Goal: Find specific page/section: Find specific page/section

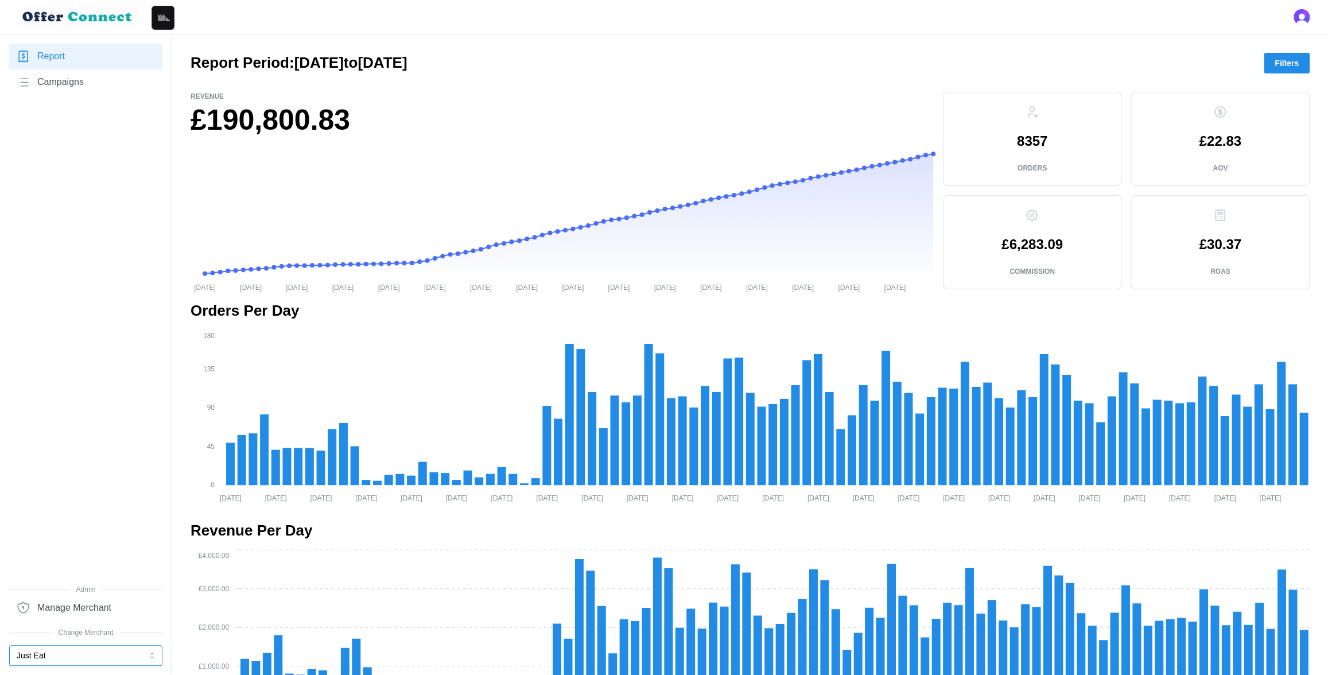
click at [57, 656] on button "Just Eat" at bounding box center [85, 655] width 153 height 21
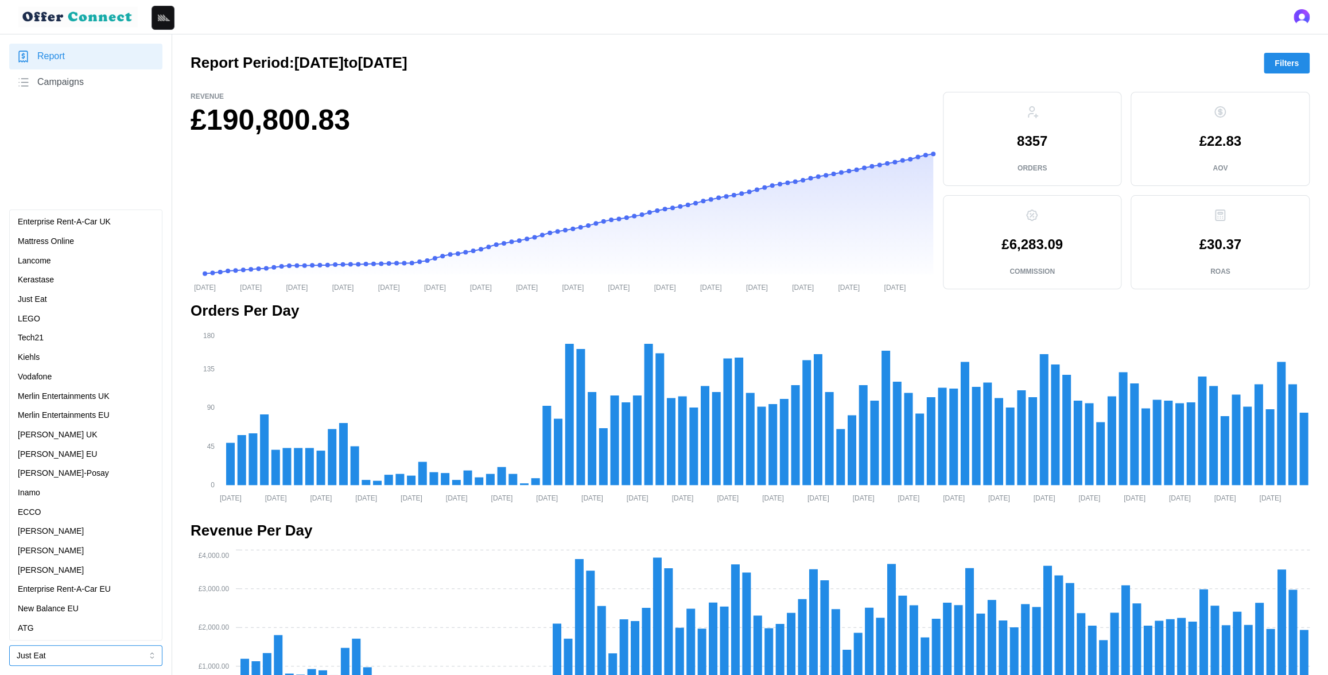
click at [50, 628] on div "ATG" at bounding box center [86, 628] width 136 height 13
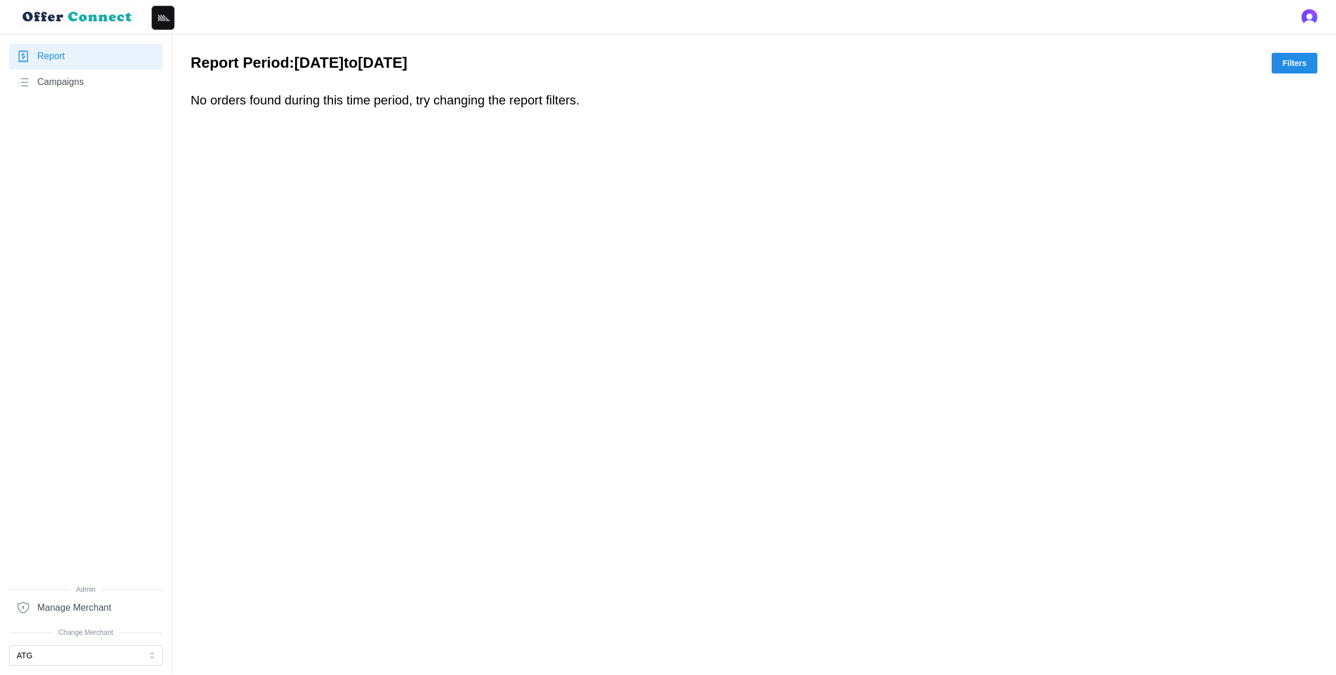
click at [69, 79] on span "Campaigns" at bounding box center [60, 82] width 46 height 14
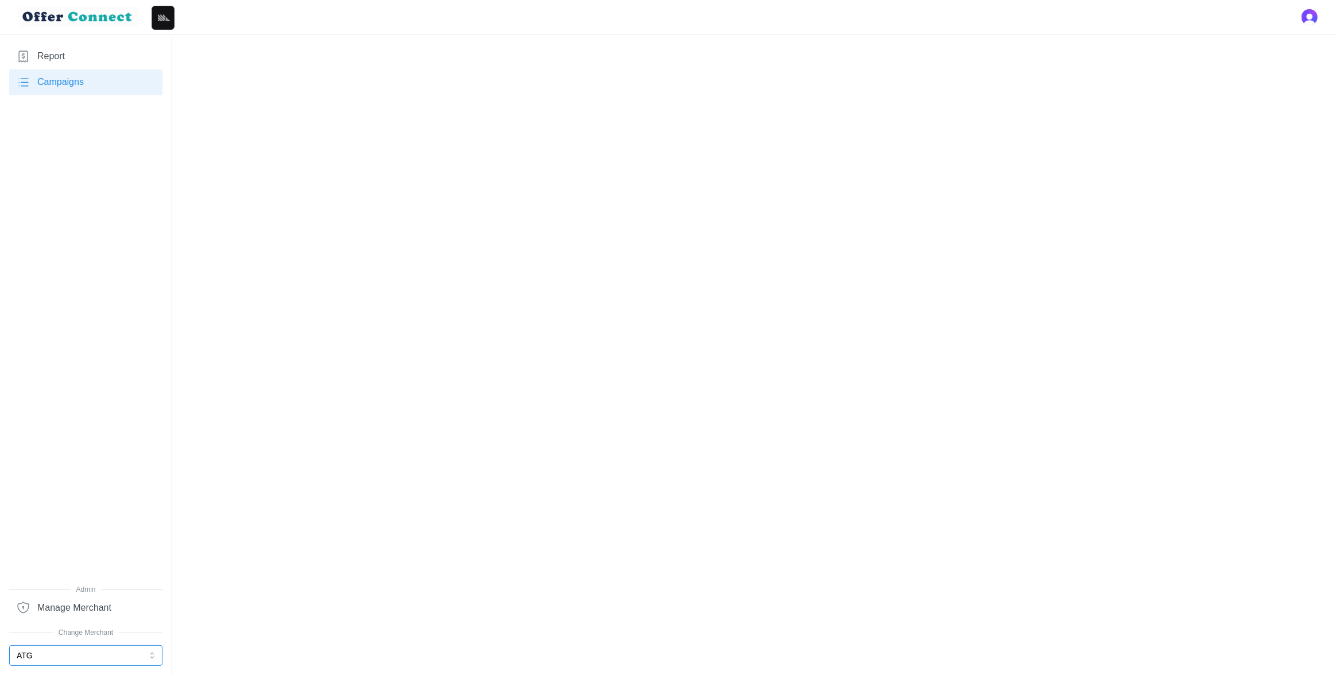
click at [88, 657] on button "ATG" at bounding box center [85, 655] width 153 height 21
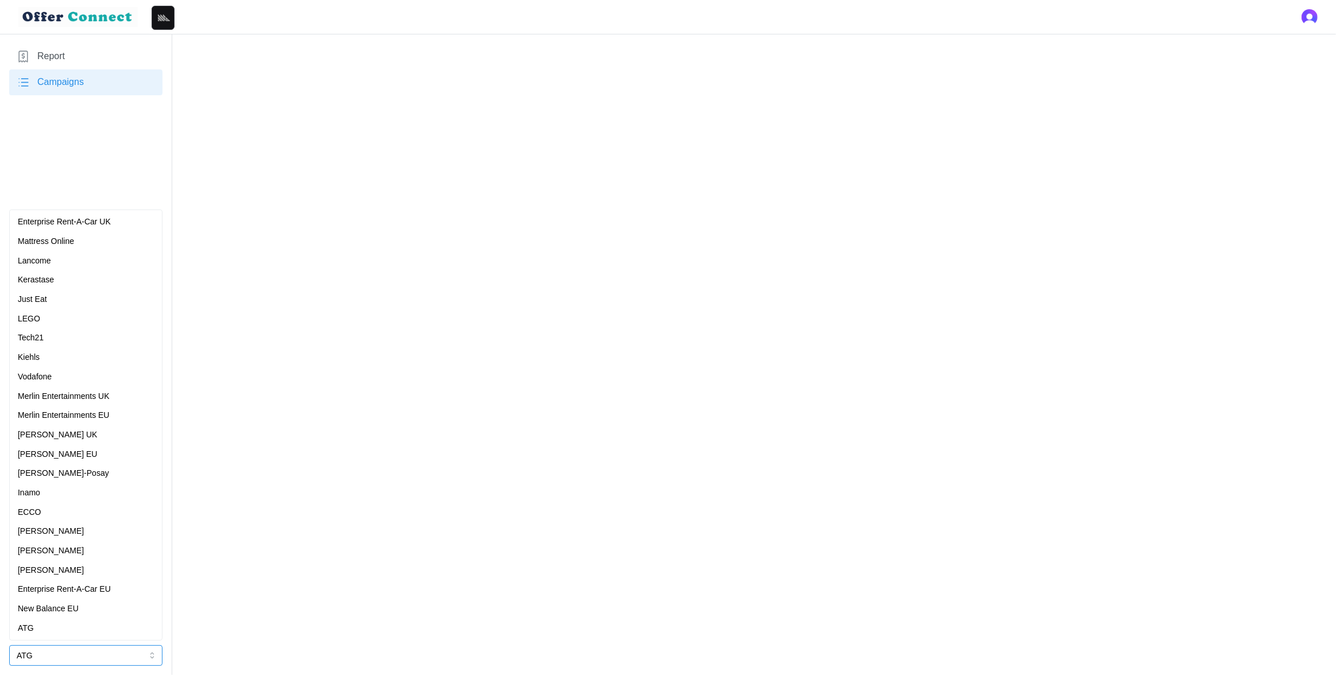
click at [64, 453] on p "[PERSON_NAME] EU" at bounding box center [57, 454] width 79 height 13
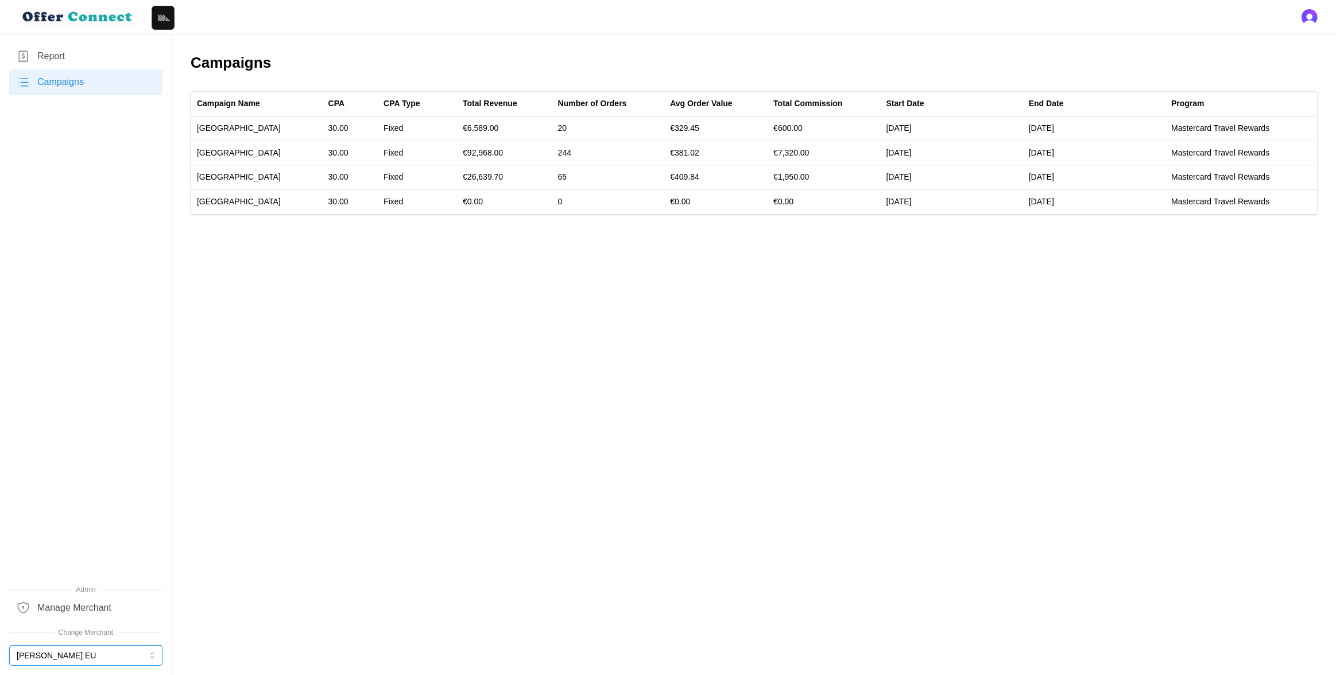
click at [65, 659] on button "[PERSON_NAME] EU" at bounding box center [85, 655] width 153 height 21
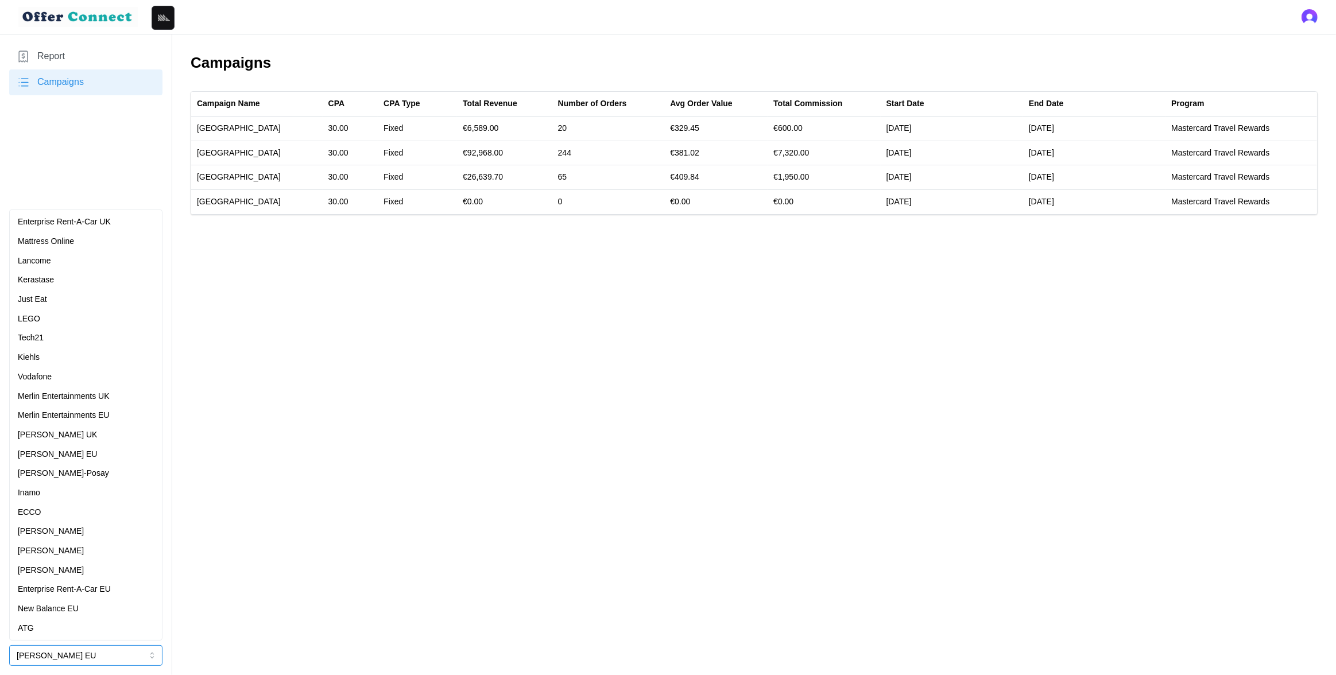
click at [56, 623] on div "ATG" at bounding box center [86, 628] width 136 height 13
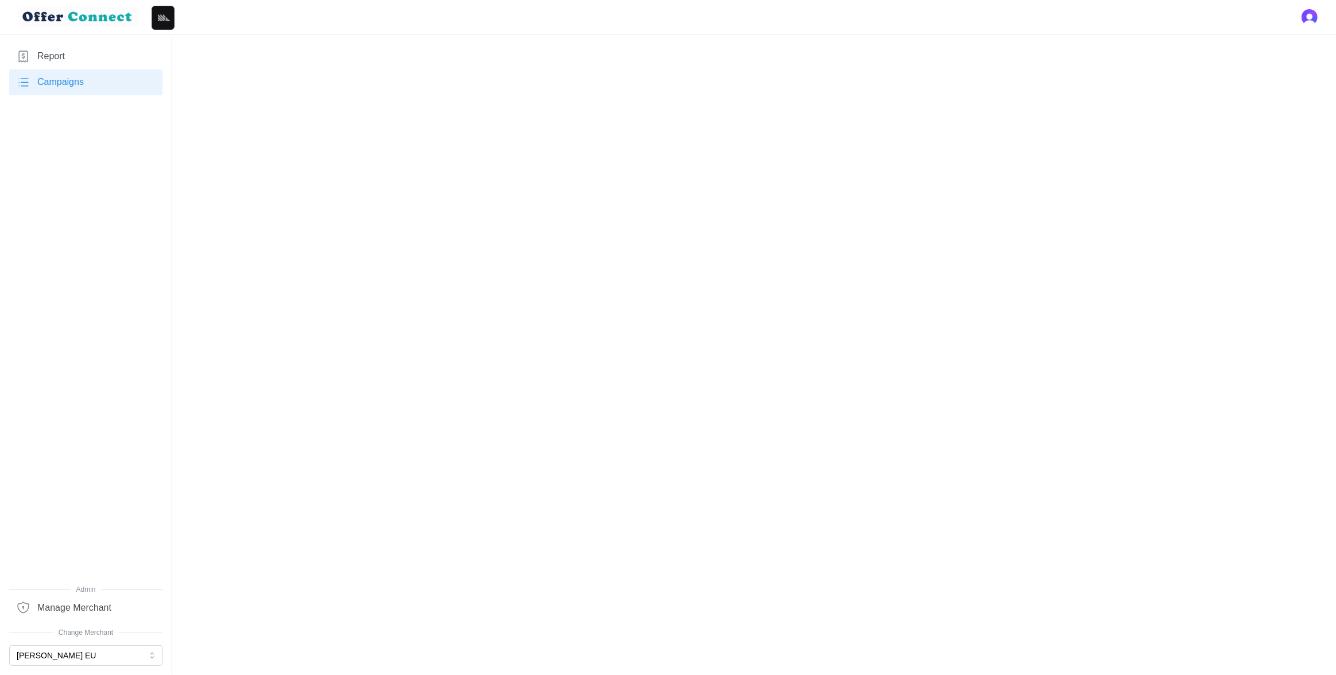
click at [293, 358] on main at bounding box center [668, 337] width 1336 height 675
click at [61, 46] on link "Report" at bounding box center [85, 57] width 153 height 26
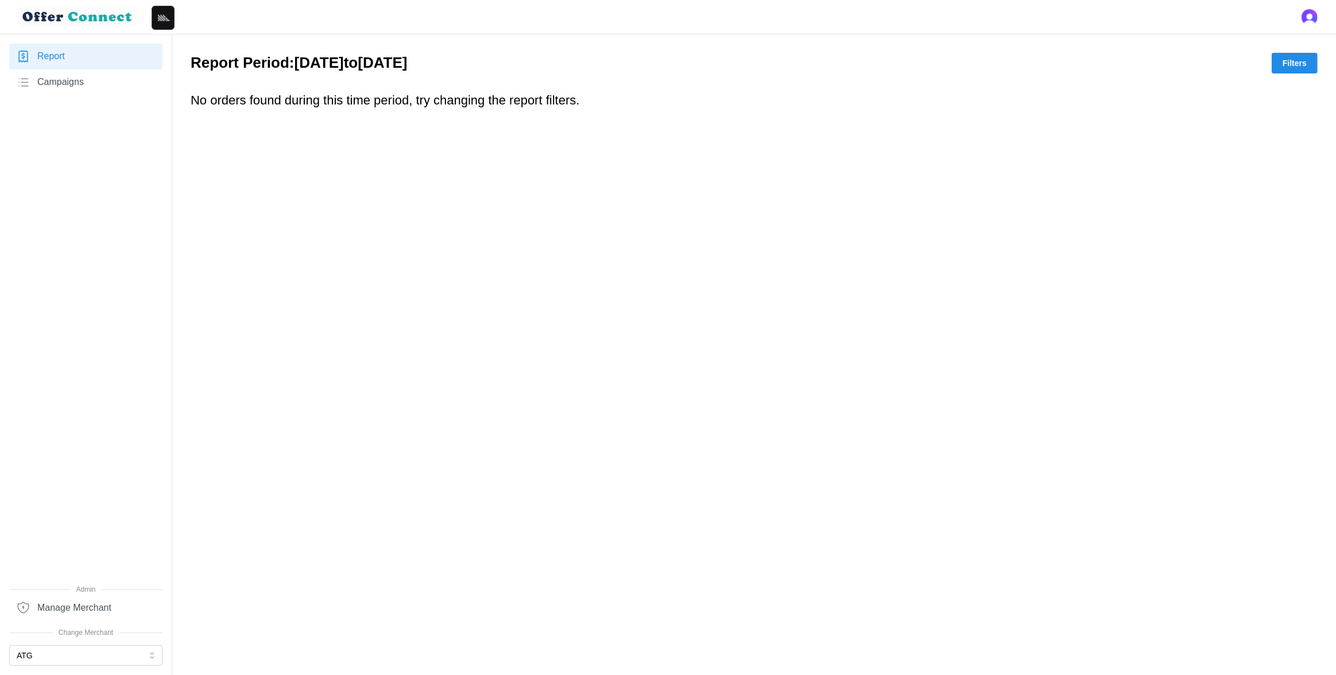
click at [69, 84] on span "Campaigns" at bounding box center [60, 82] width 46 height 14
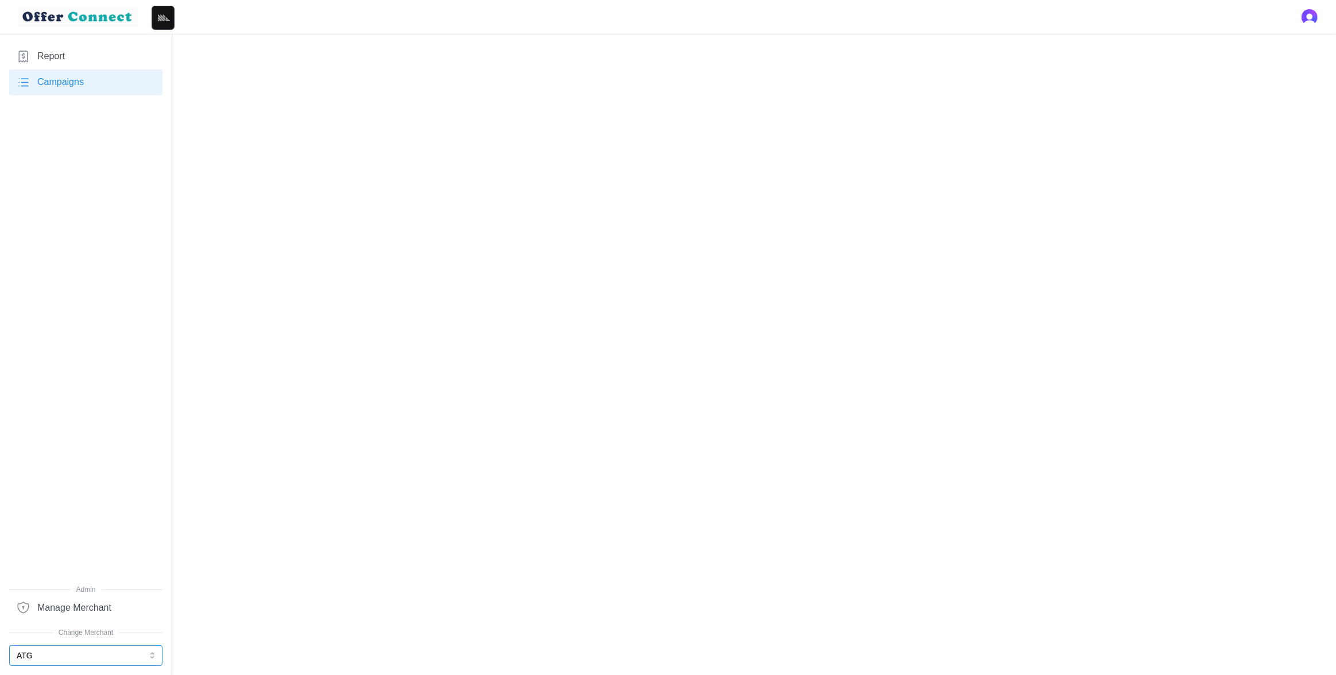
click at [45, 443] on button "ATG" at bounding box center [85, 655] width 153 height 21
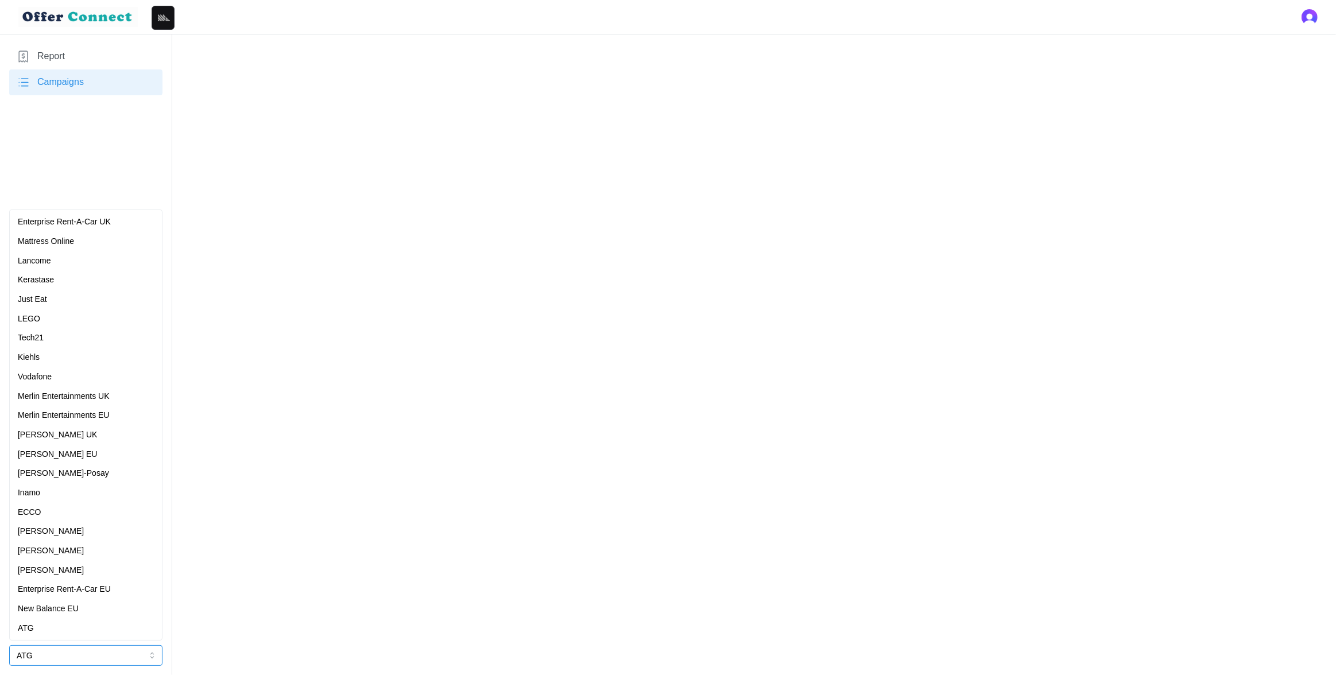
click at [66, 443] on p "[PERSON_NAME]-Posay" at bounding box center [63, 473] width 91 height 13
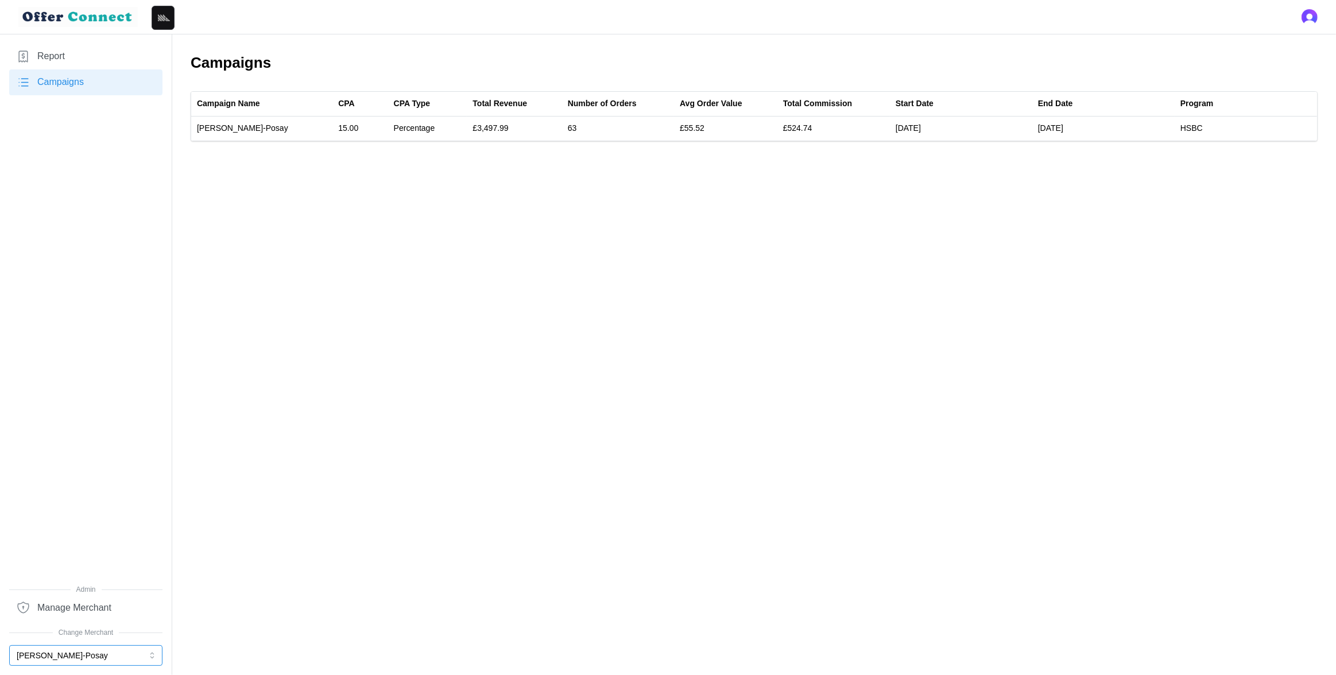
click at [70, 443] on button "[PERSON_NAME]-Posay" at bounding box center [85, 655] width 153 height 21
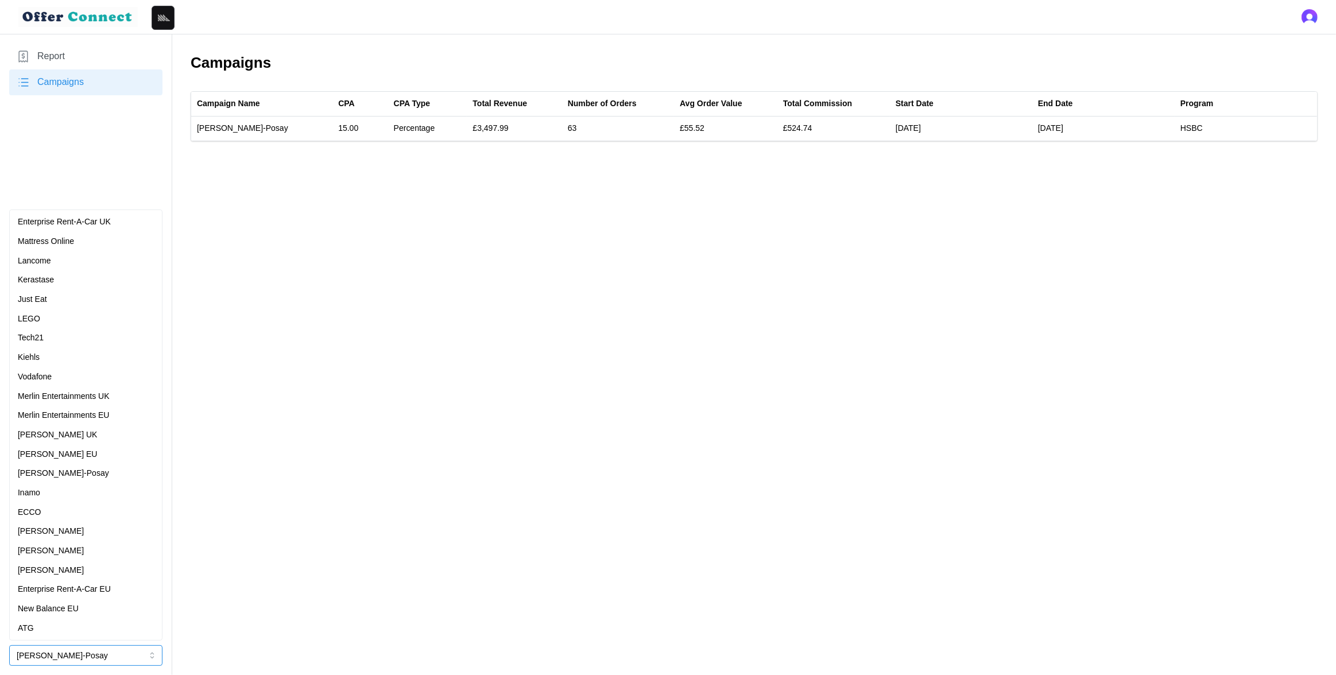
click at [69, 443] on div "[PERSON_NAME]" at bounding box center [86, 551] width 136 height 13
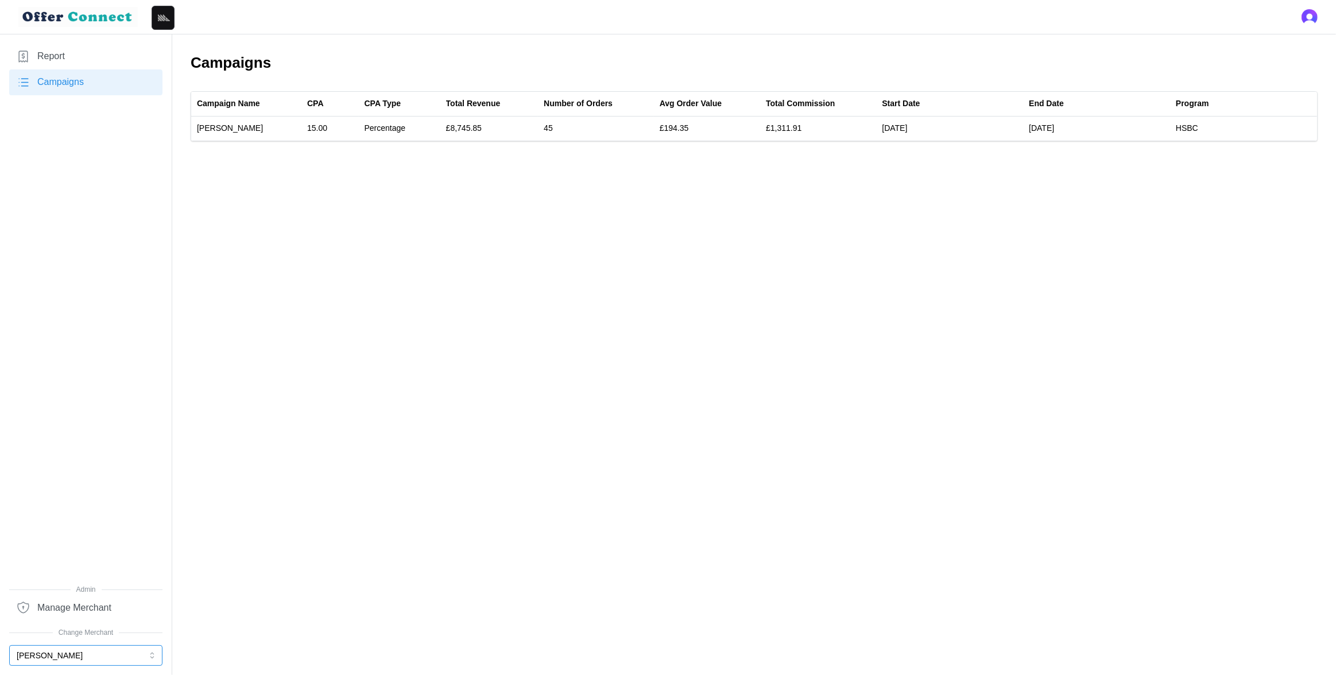
click at [65, 443] on button "[PERSON_NAME]" at bounding box center [85, 655] width 153 height 21
click at [34, 661] on button "[PERSON_NAME]" at bounding box center [85, 655] width 153 height 21
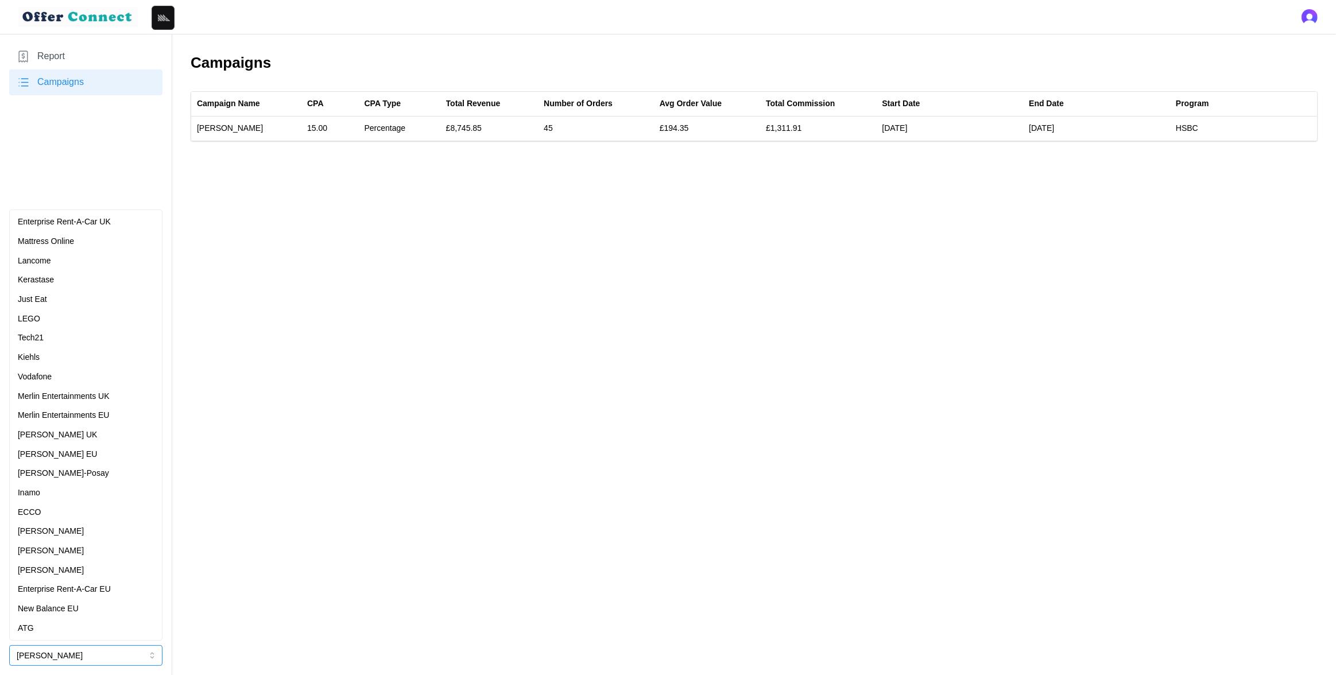
click at [66, 622] on div "ATG" at bounding box center [86, 628] width 136 height 13
